Goal: Task Accomplishment & Management: Use online tool/utility

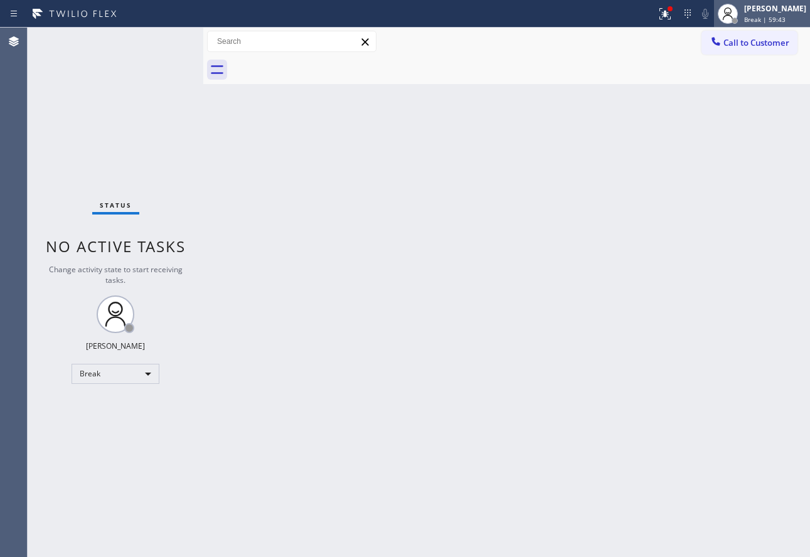
click at [774, 9] on div "[PERSON_NAME]" at bounding box center [775, 8] width 62 height 11
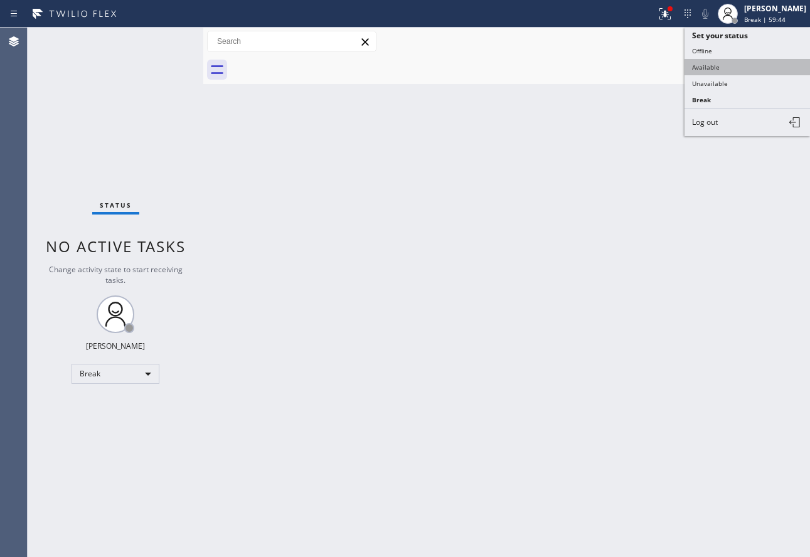
click at [727, 67] on button "Available" at bounding box center [746, 67] width 125 height 16
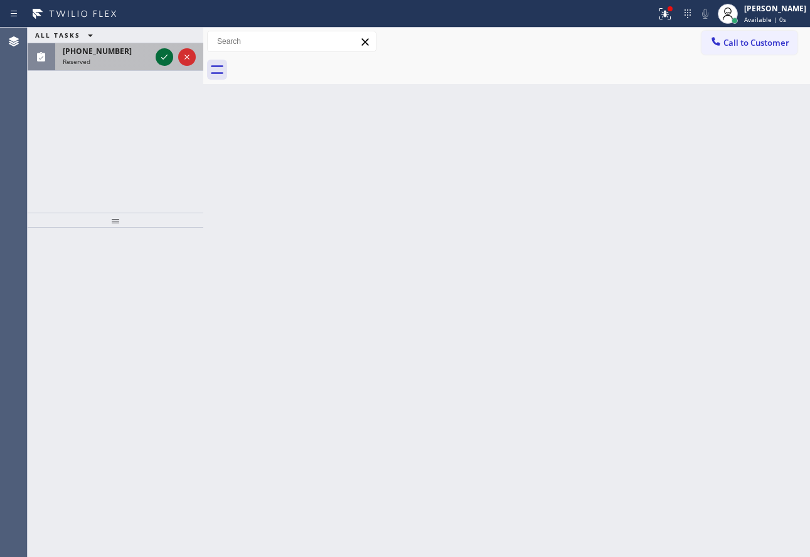
click at [157, 61] on icon at bounding box center [164, 57] width 15 height 15
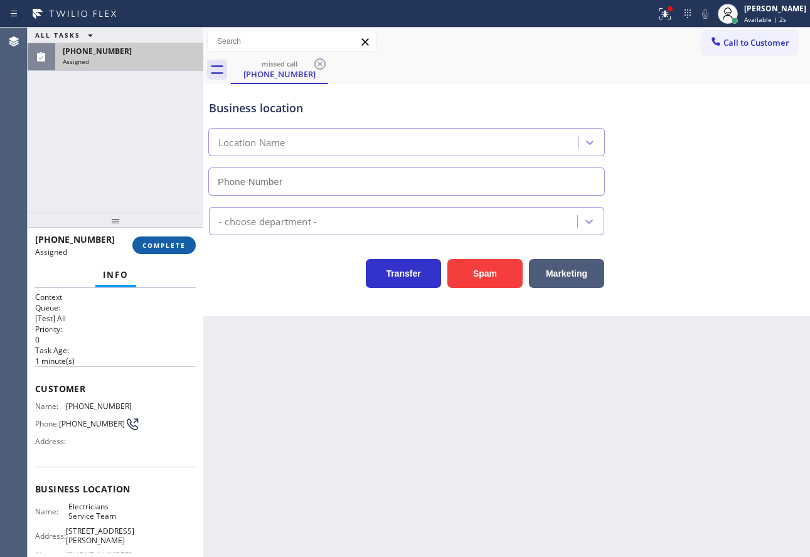
type input "[PHONE_NUMBER]"
click at [173, 247] on span "COMPLETE" at bounding box center [163, 245] width 43 height 9
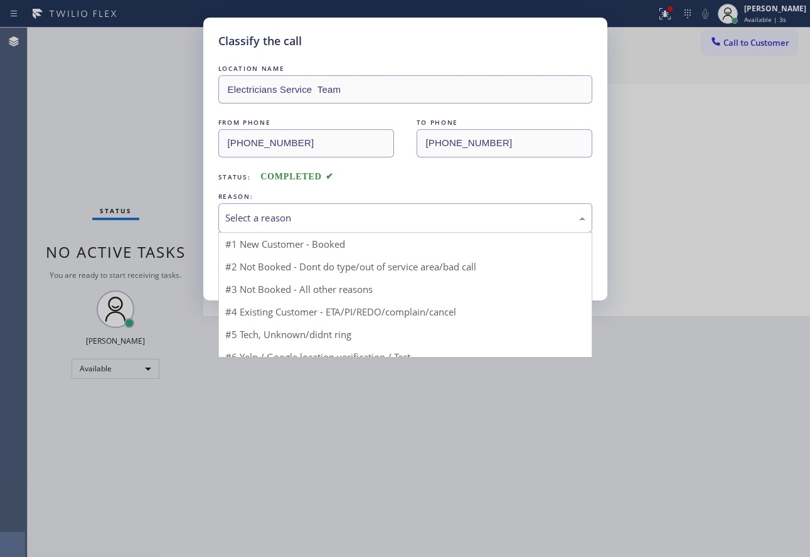
click at [307, 225] on div "Select a reason" at bounding box center [405, 218] width 360 height 14
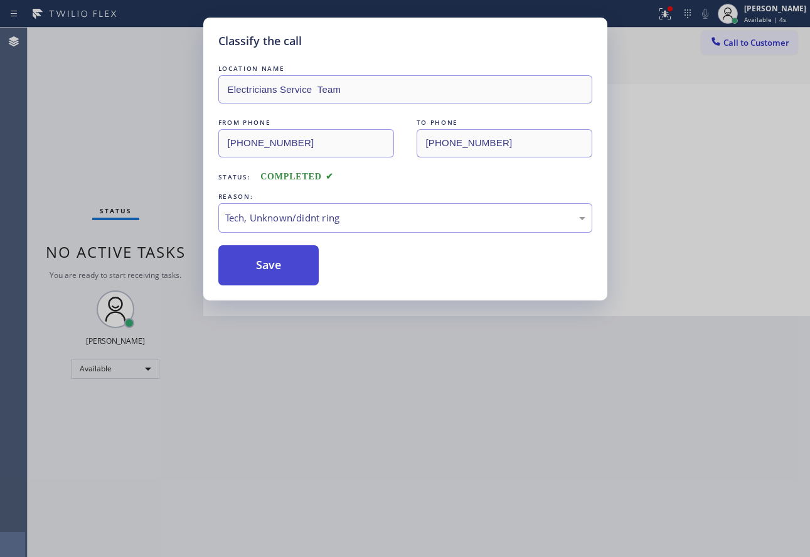
click at [275, 280] on button "Save" at bounding box center [268, 265] width 101 height 40
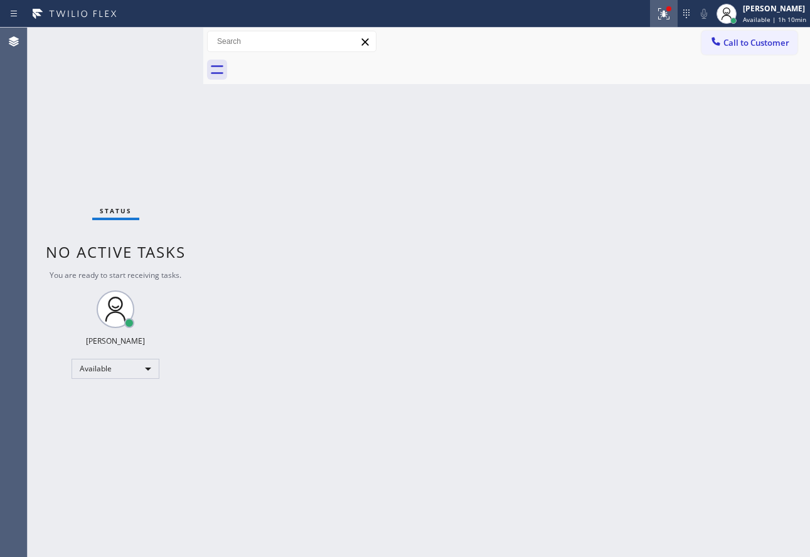
click at [659, 16] on icon at bounding box center [663, 13] width 15 height 15
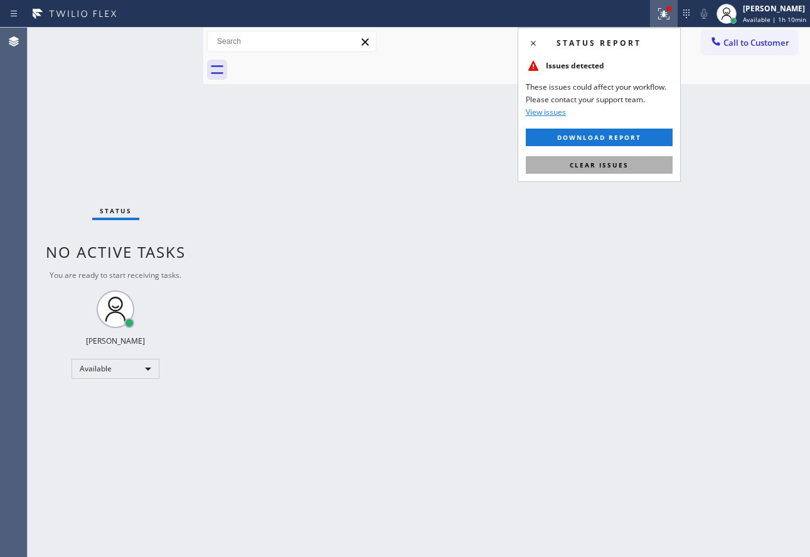
click at [618, 168] on span "Clear issues" at bounding box center [599, 165] width 59 height 9
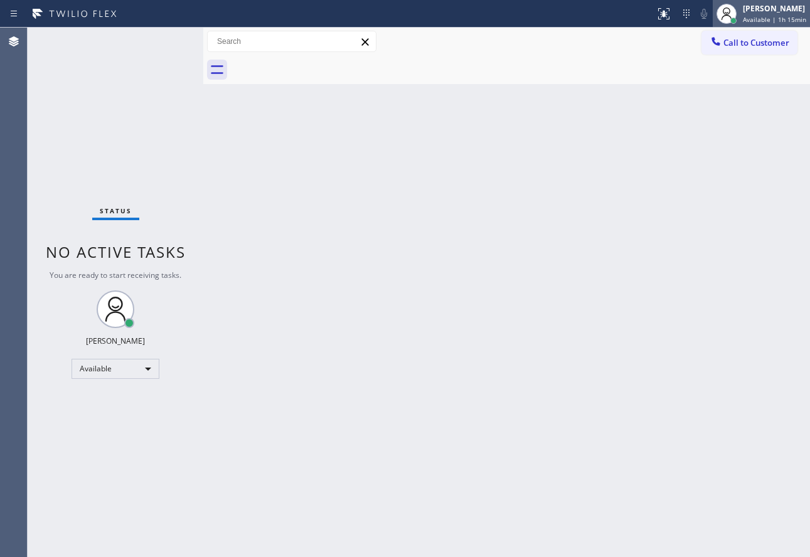
click at [760, 9] on div "[PERSON_NAME]" at bounding box center [774, 8] width 63 height 11
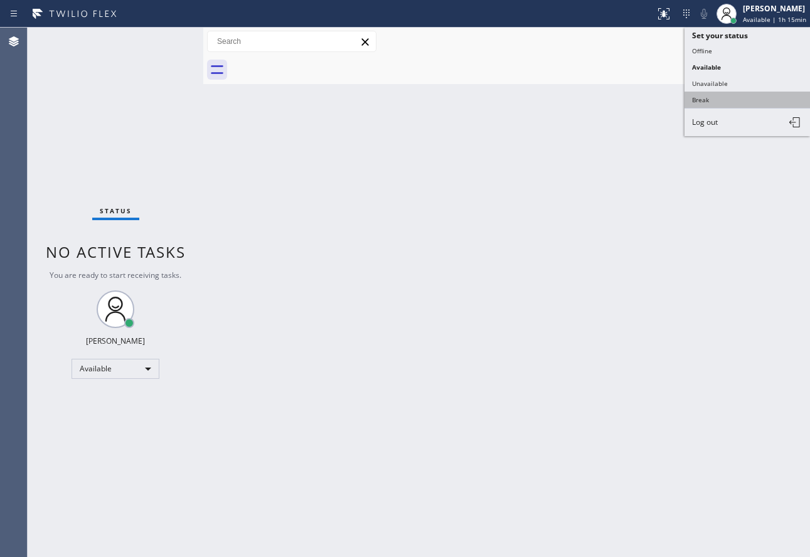
click at [718, 99] on button "Break" at bounding box center [746, 100] width 125 height 16
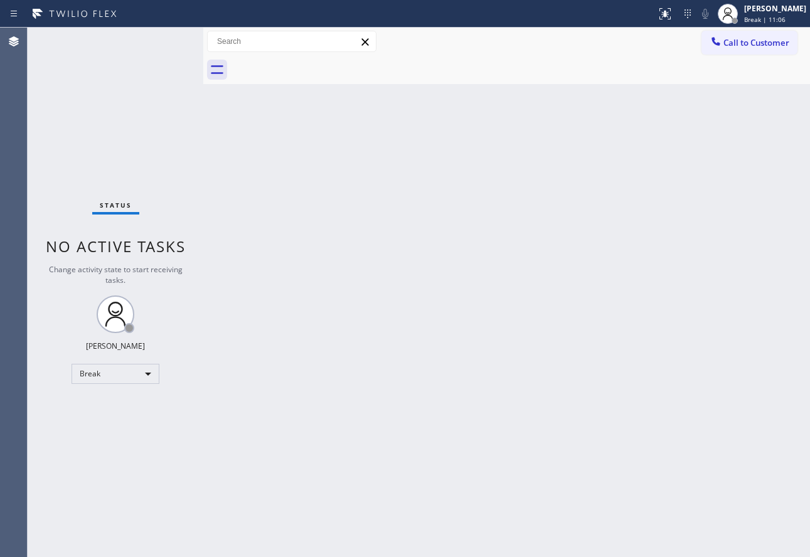
click at [637, 136] on div "Back to Dashboard Change Sender ID Customers Technicians Select a contact Outbo…" at bounding box center [506, 293] width 607 height 530
click at [780, 14] on div "[PERSON_NAME] Break | 11:10" at bounding box center [776, 14] width 68 height 22
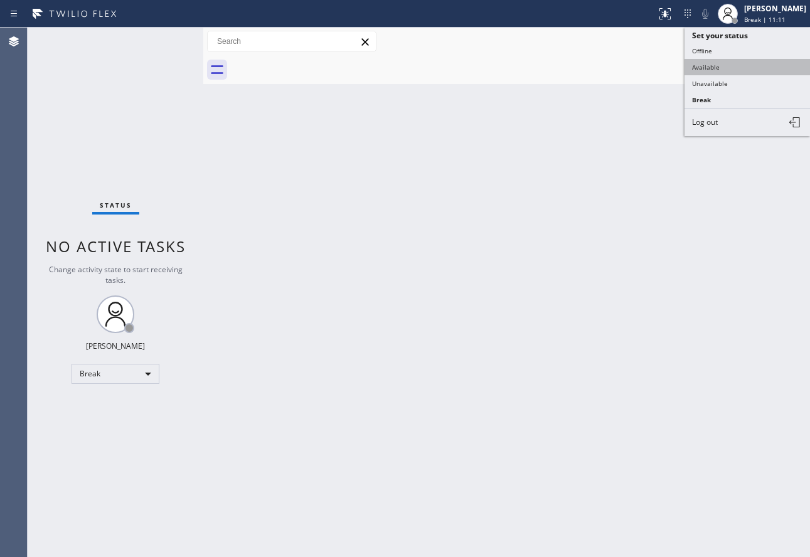
click at [698, 68] on button "Available" at bounding box center [746, 67] width 125 height 16
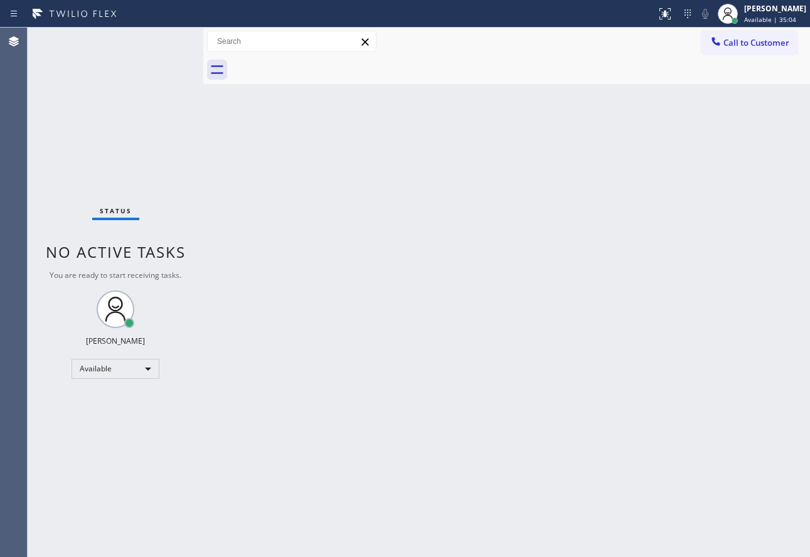
click at [402, 314] on div "Back to Dashboard Change Sender ID Customers Technicians Select a contact Outbo…" at bounding box center [506, 293] width 607 height 530
click at [770, 16] on span "Available | 1h 2min" at bounding box center [774, 19] width 60 height 9
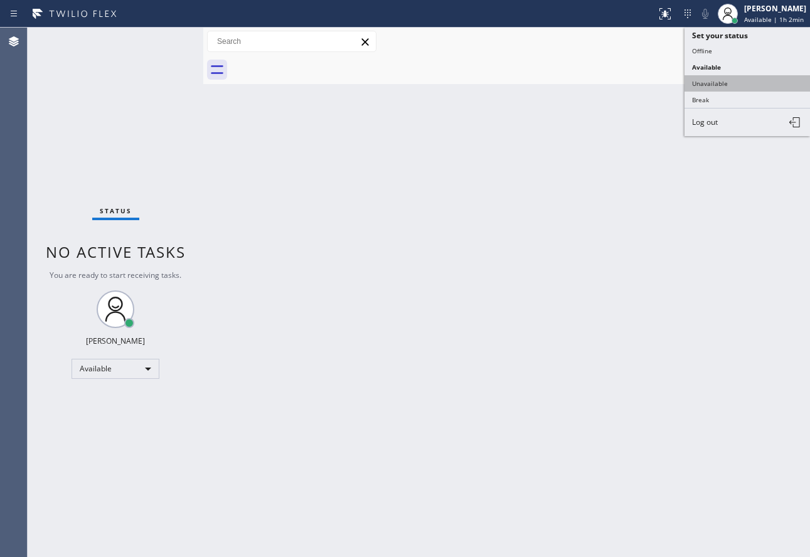
click at [713, 88] on button "Unavailable" at bounding box center [746, 83] width 125 height 16
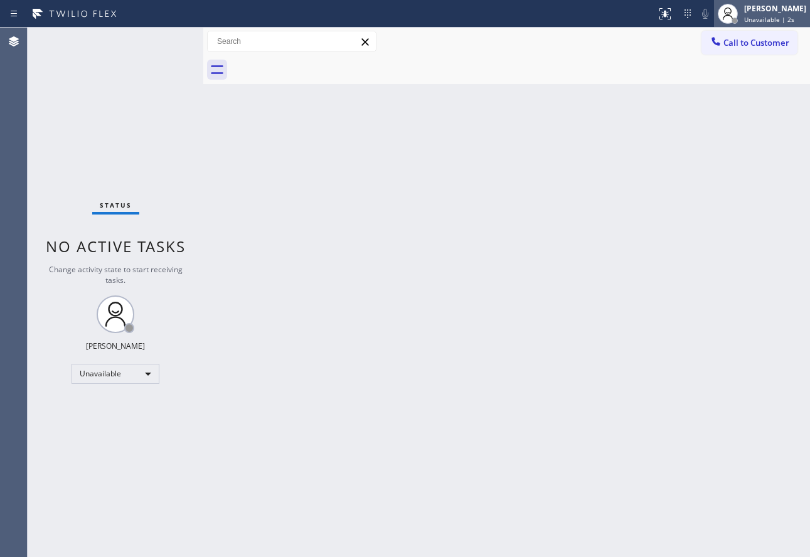
click at [742, 7] on div at bounding box center [728, 14] width 28 height 28
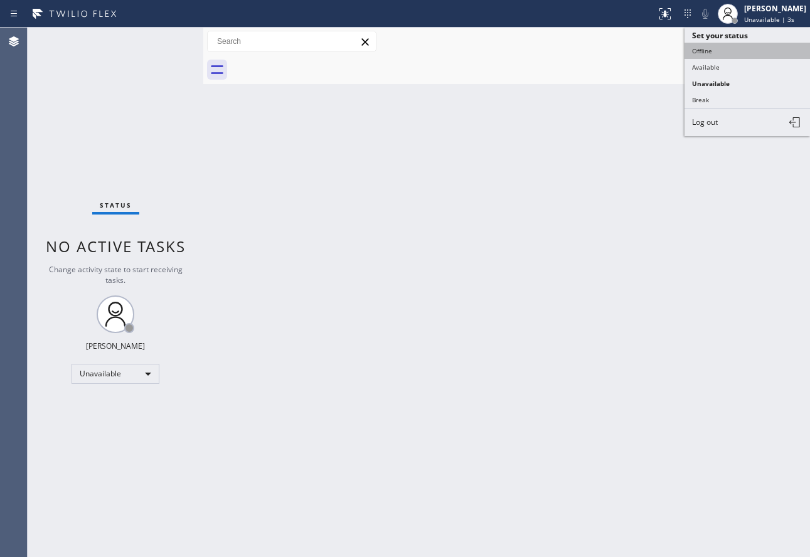
click at [721, 50] on button "Offline" at bounding box center [746, 51] width 125 height 16
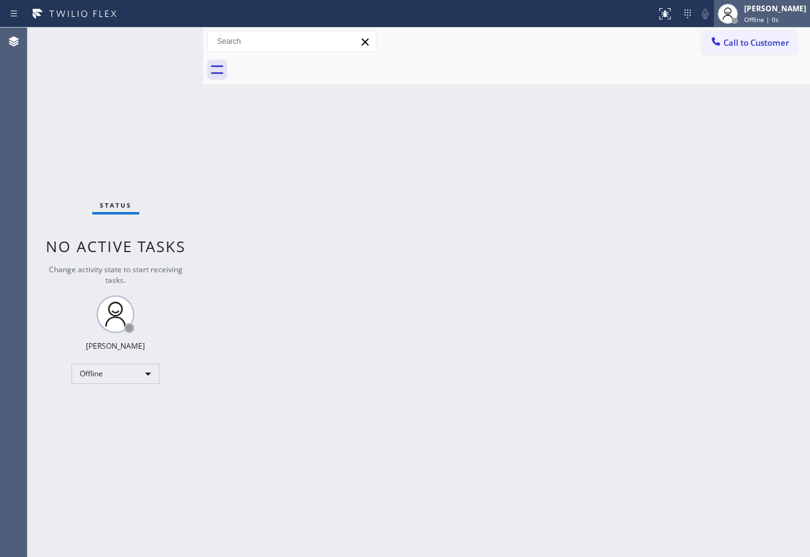
click at [780, 7] on div "[PERSON_NAME]" at bounding box center [775, 8] width 62 height 11
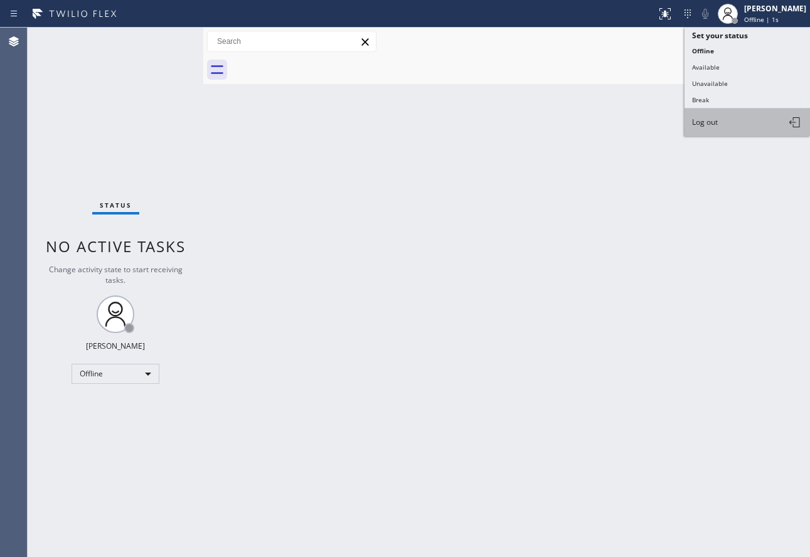
click at [719, 124] on button "Log out" at bounding box center [746, 123] width 125 height 28
